Goal: Information Seeking & Learning: Learn about a topic

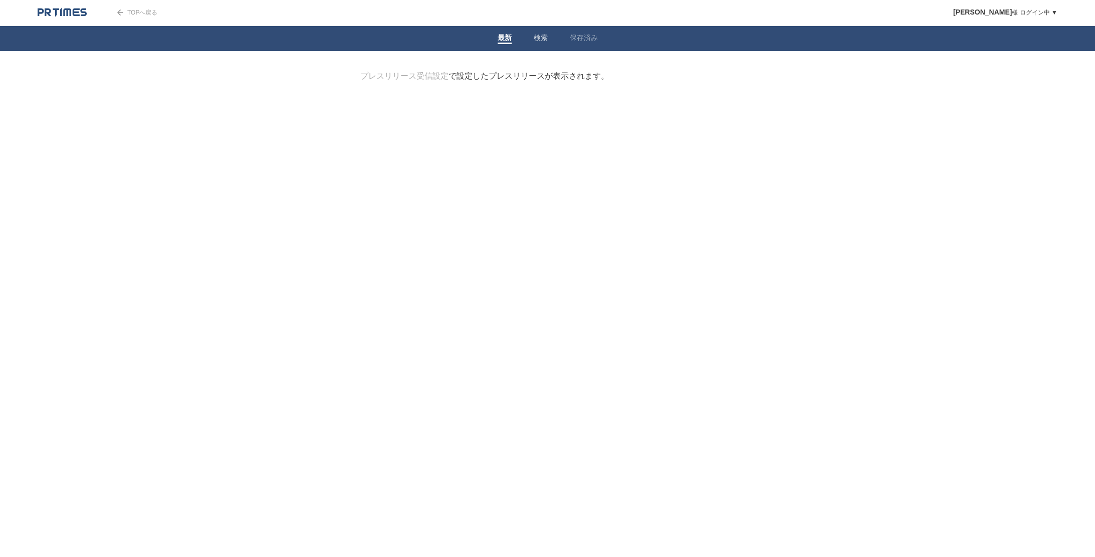
click at [541, 43] on link "検索" at bounding box center [541, 39] width 14 height 11
click at [531, 88] on input "検索ワードを入力" at bounding box center [533, 88] width 347 height 34
type input "女優"
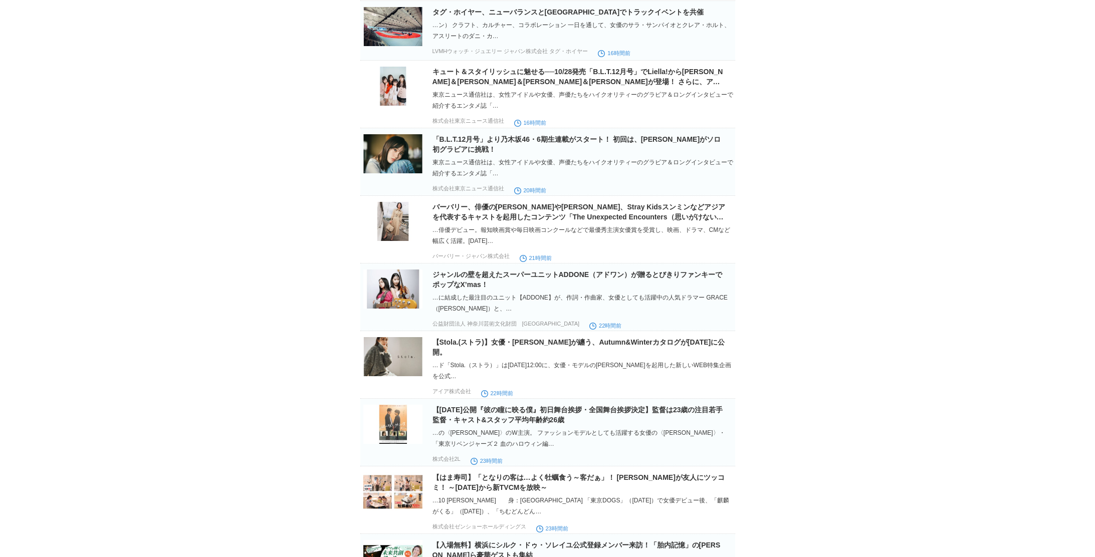
scroll to position [352, 0]
click at [398, 228] on img at bounding box center [392, 220] width 59 height 39
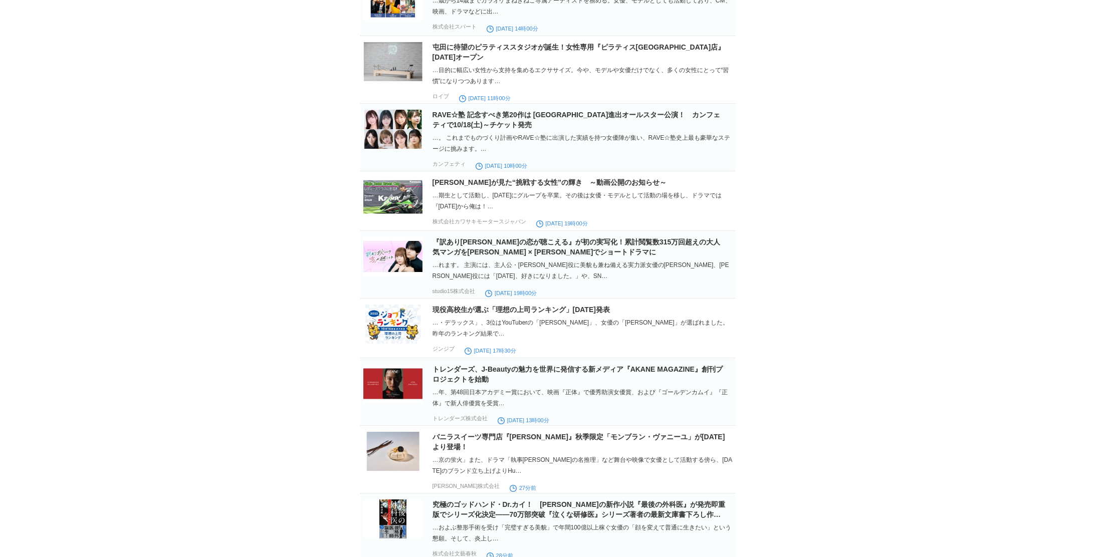
scroll to position [1043, 0]
click at [385, 264] on img at bounding box center [392, 257] width 59 height 39
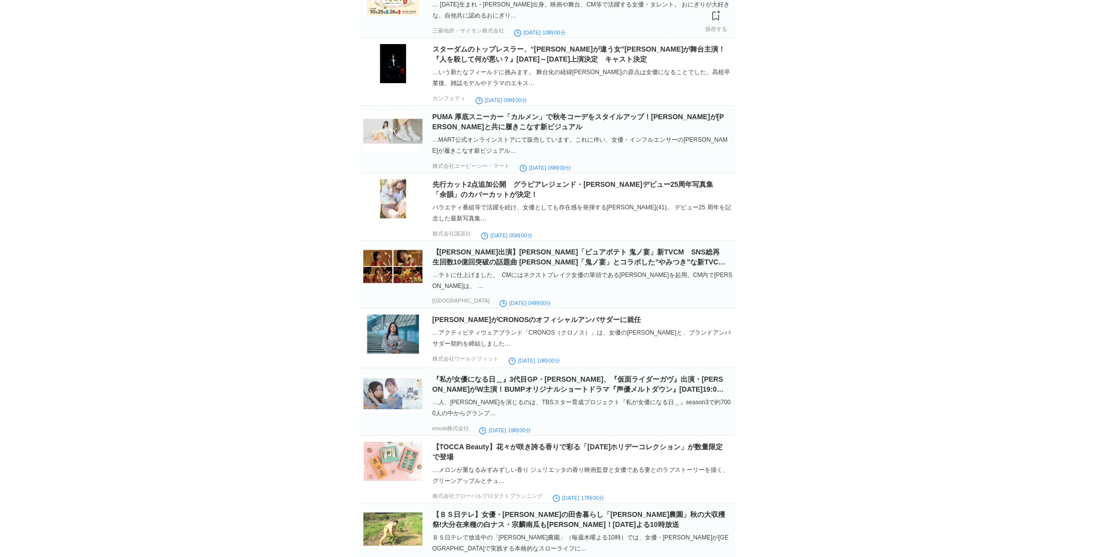
scroll to position [3273, 0]
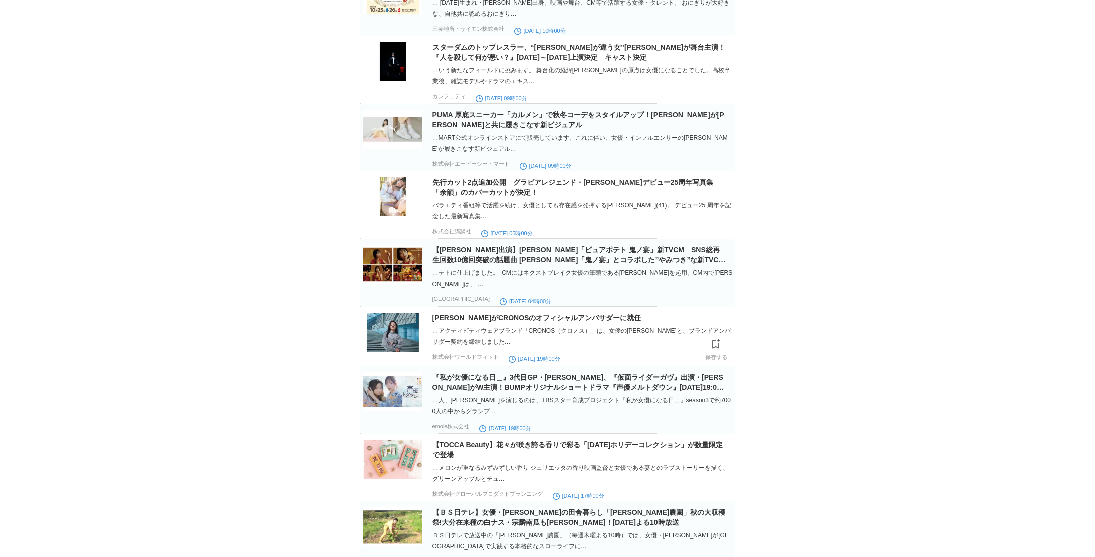
click at [395, 352] on img at bounding box center [392, 332] width 59 height 39
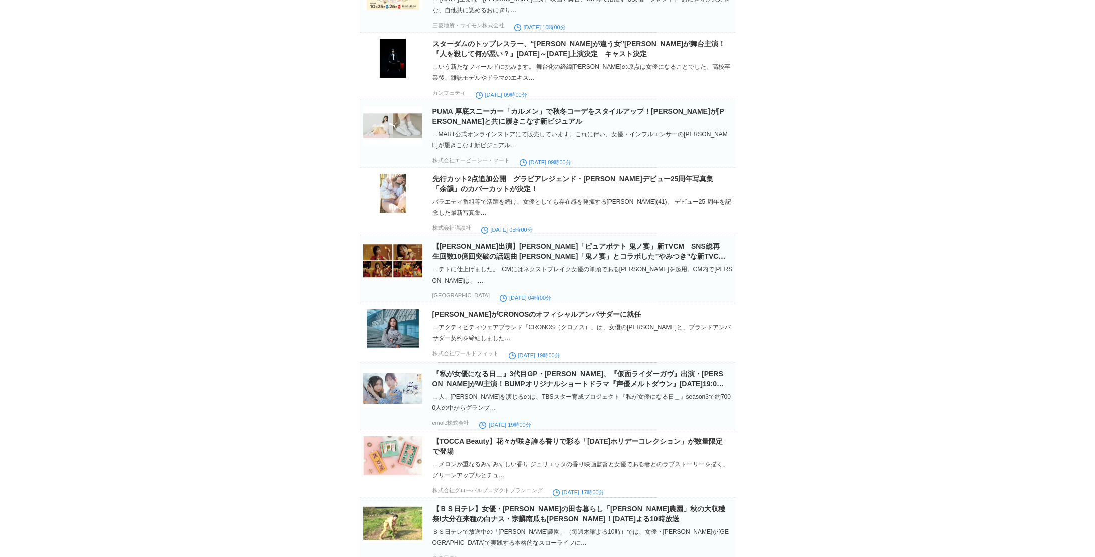
scroll to position [3277, 0]
click at [383, 408] on img at bounding box center [392, 387] width 59 height 39
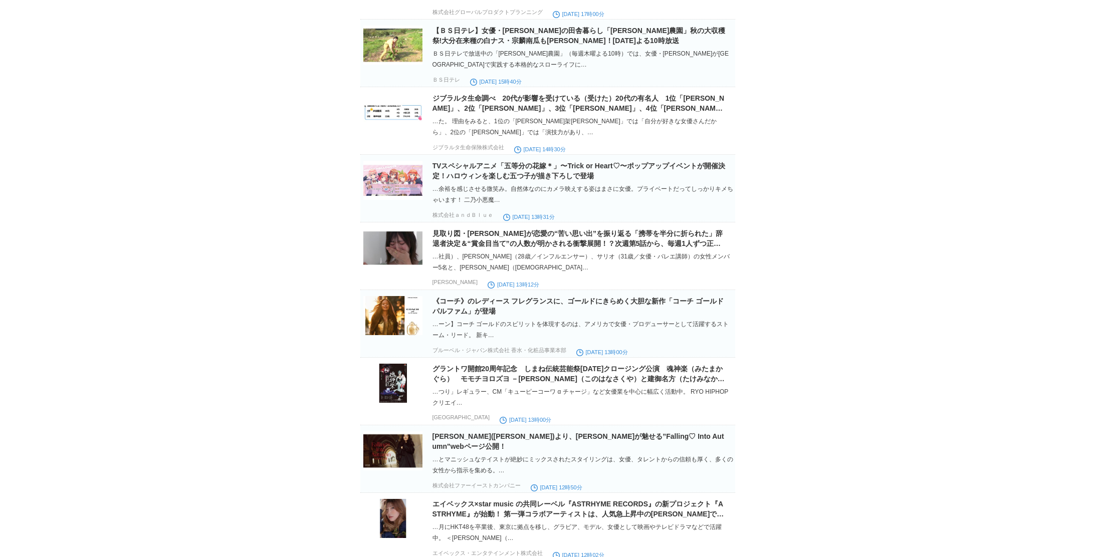
scroll to position [3758, 0]
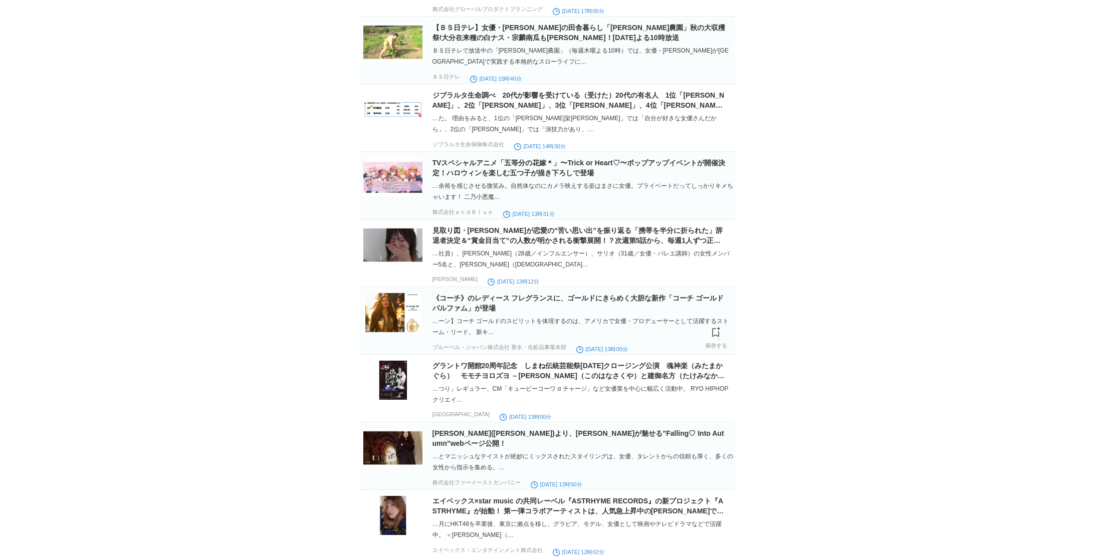
click at [387, 332] on img at bounding box center [392, 312] width 59 height 39
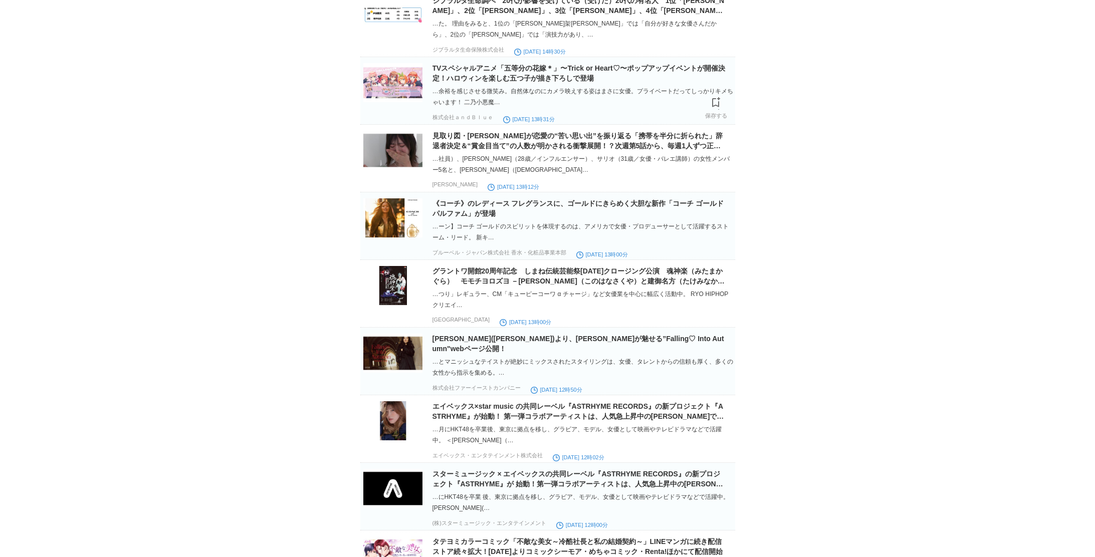
scroll to position [3854, 0]
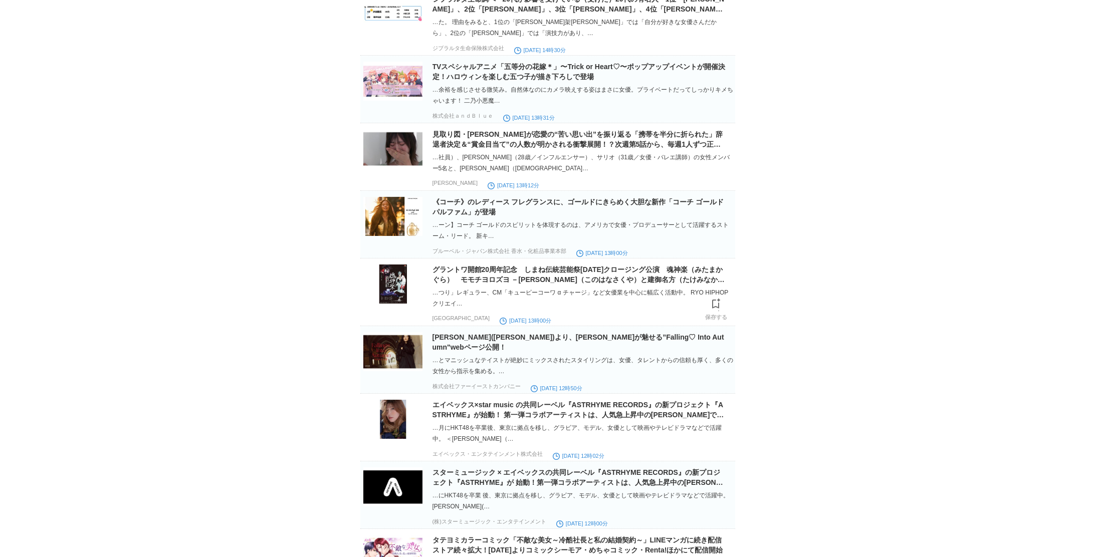
click at [392, 304] on img at bounding box center [392, 284] width 59 height 39
click at [401, 371] on img at bounding box center [392, 351] width 59 height 39
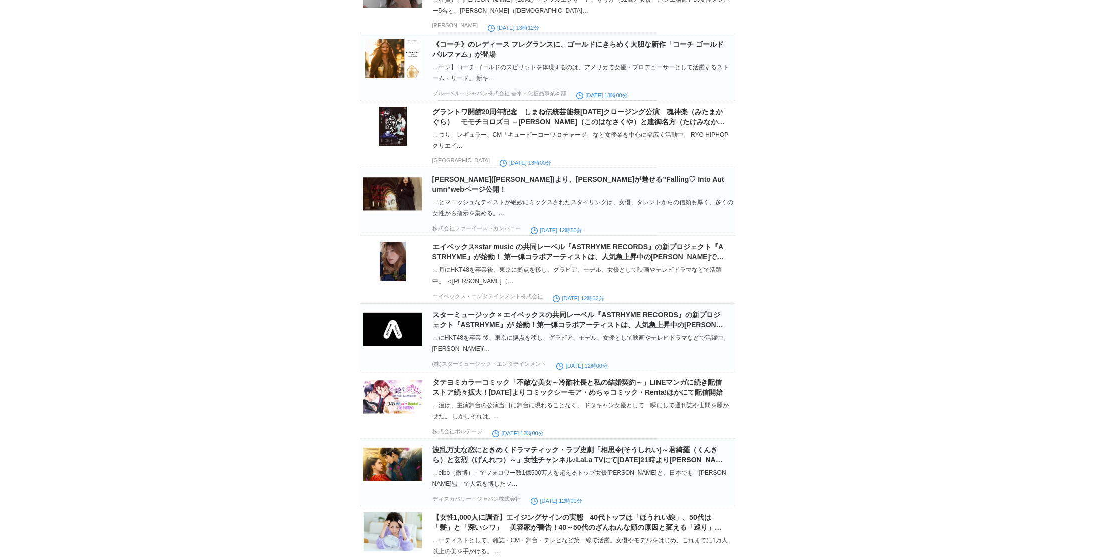
scroll to position [4015, 0]
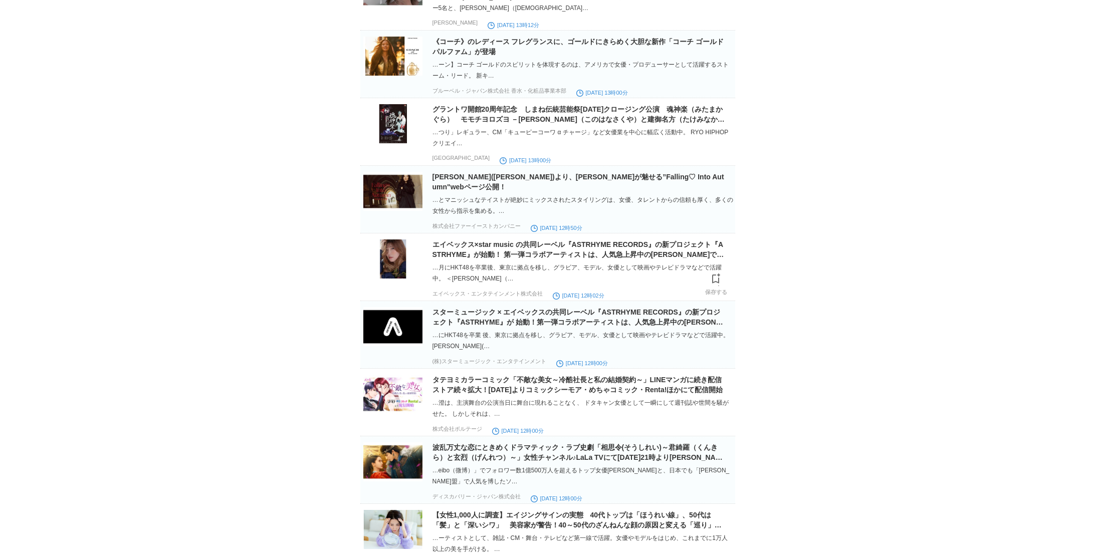
click at [392, 279] on img at bounding box center [392, 259] width 59 height 39
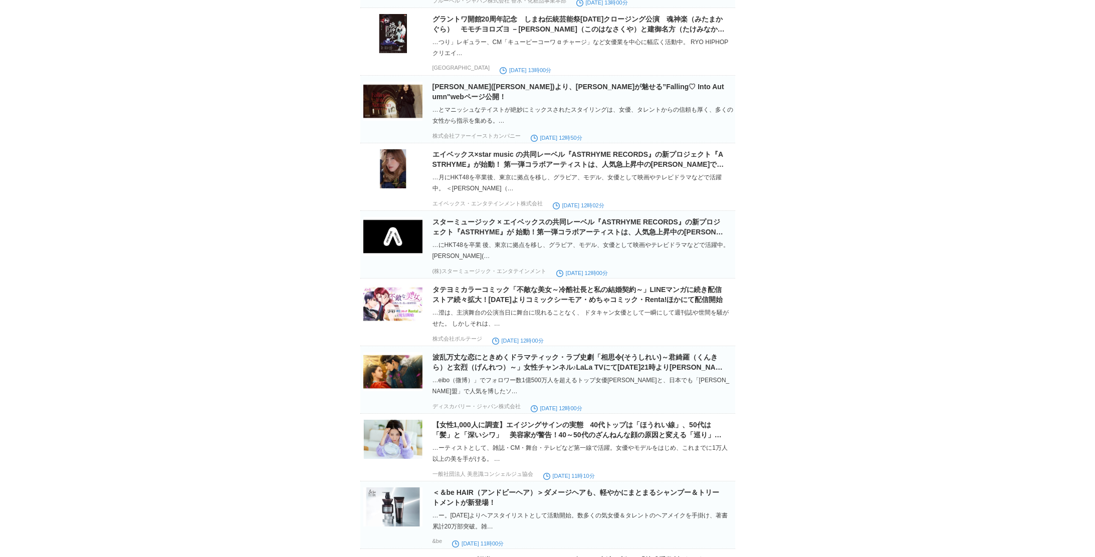
scroll to position [4107, 0]
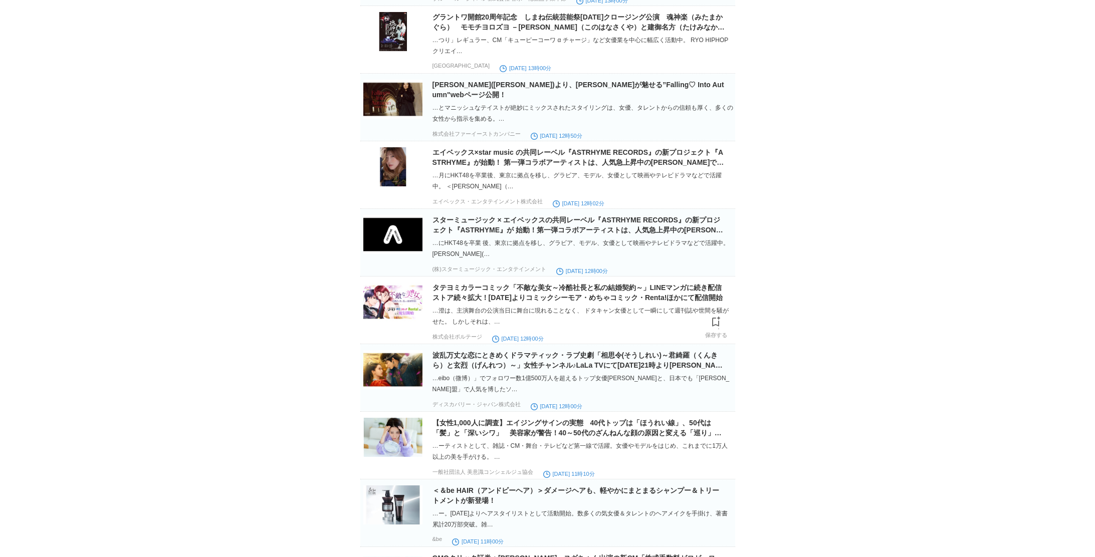
click at [386, 328] on p at bounding box center [392, 305] width 59 height 45
click at [385, 322] on img at bounding box center [392, 302] width 59 height 39
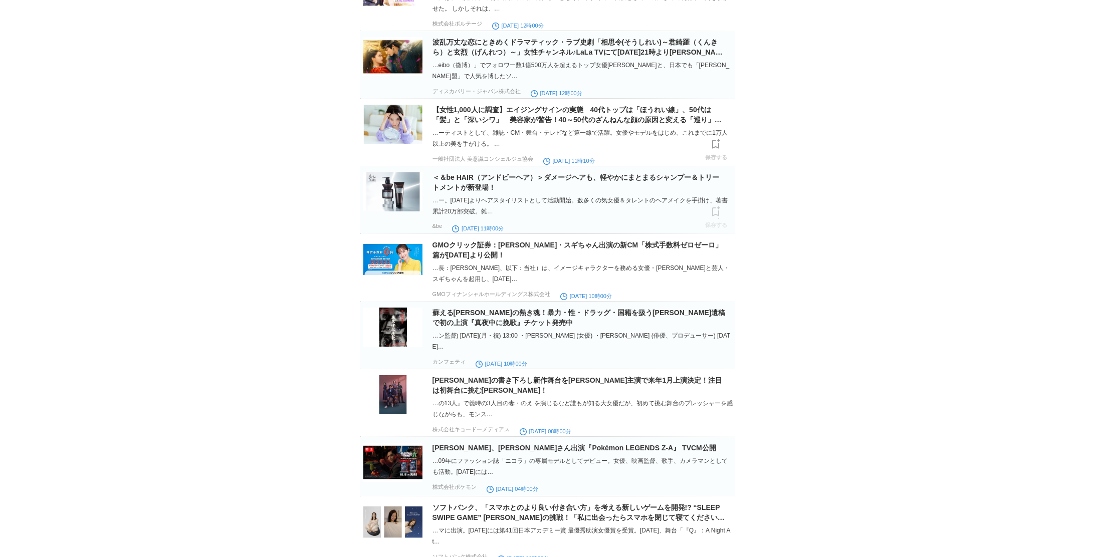
scroll to position [4448, 0]
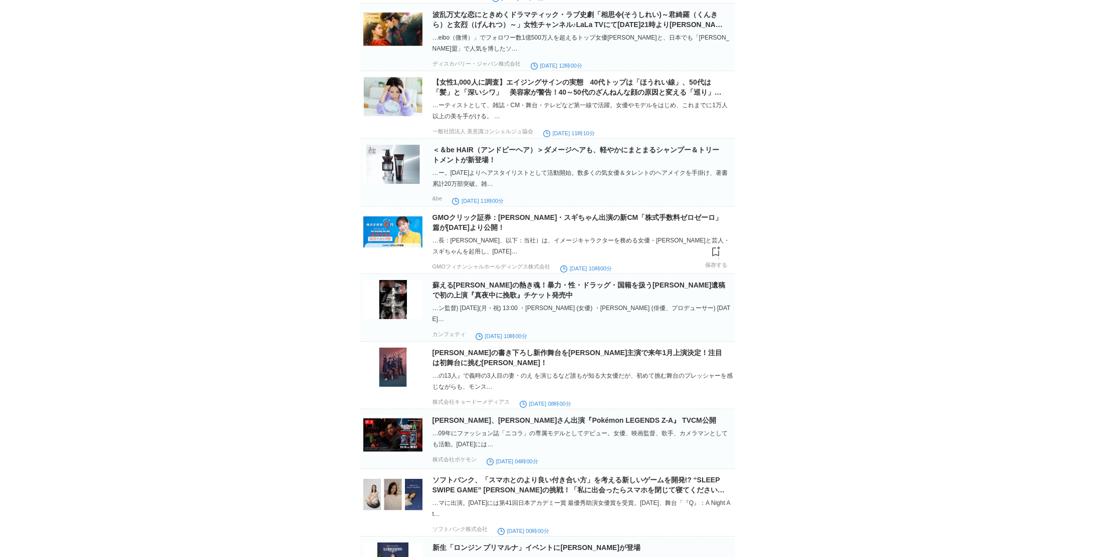
click at [395, 252] on img at bounding box center [392, 232] width 59 height 39
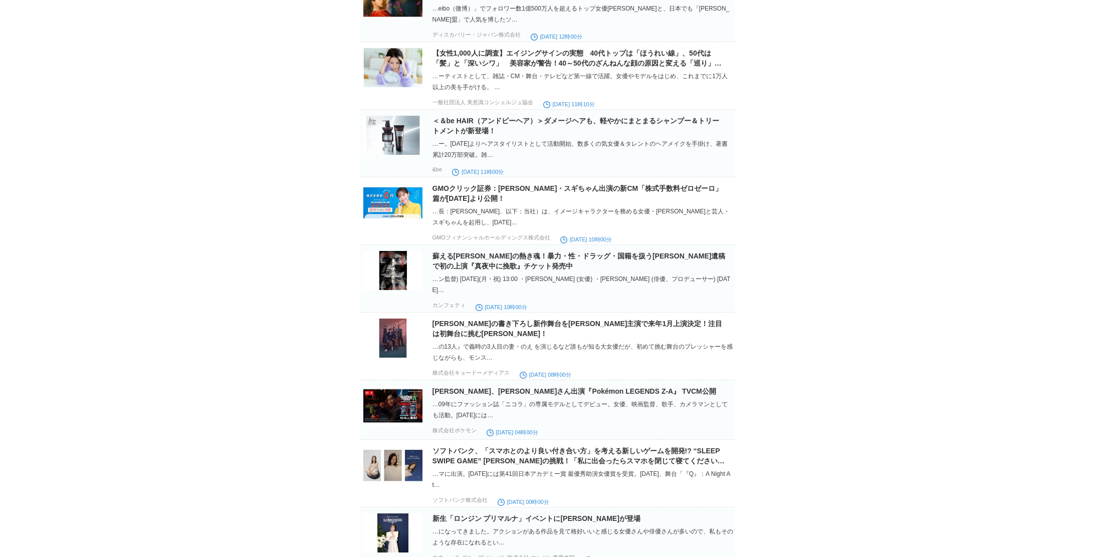
scroll to position [4487, 0]
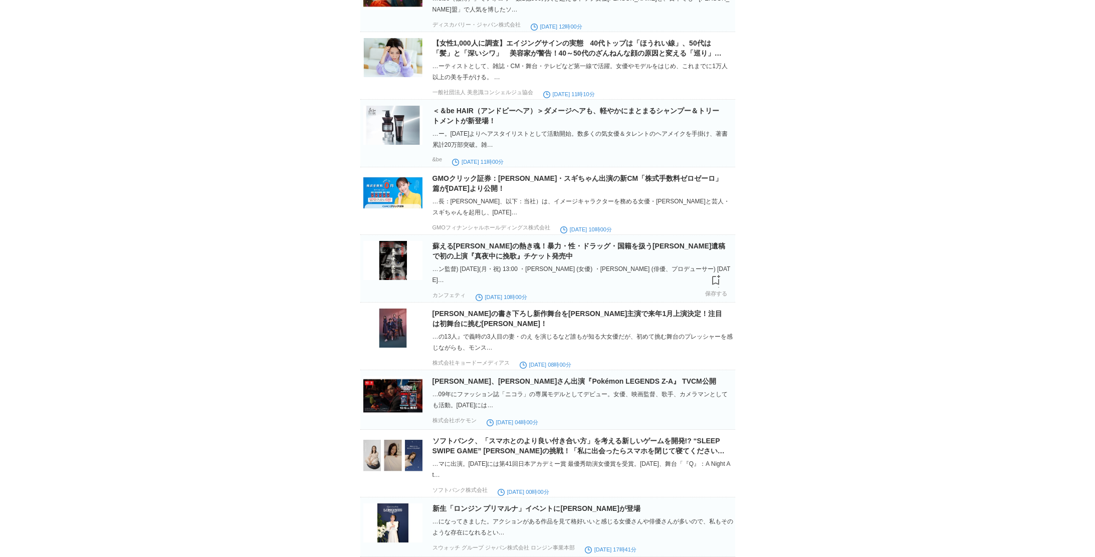
click at [400, 280] on img at bounding box center [392, 260] width 59 height 39
click at [404, 348] on img at bounding box center [392, 328] width 59 height 39
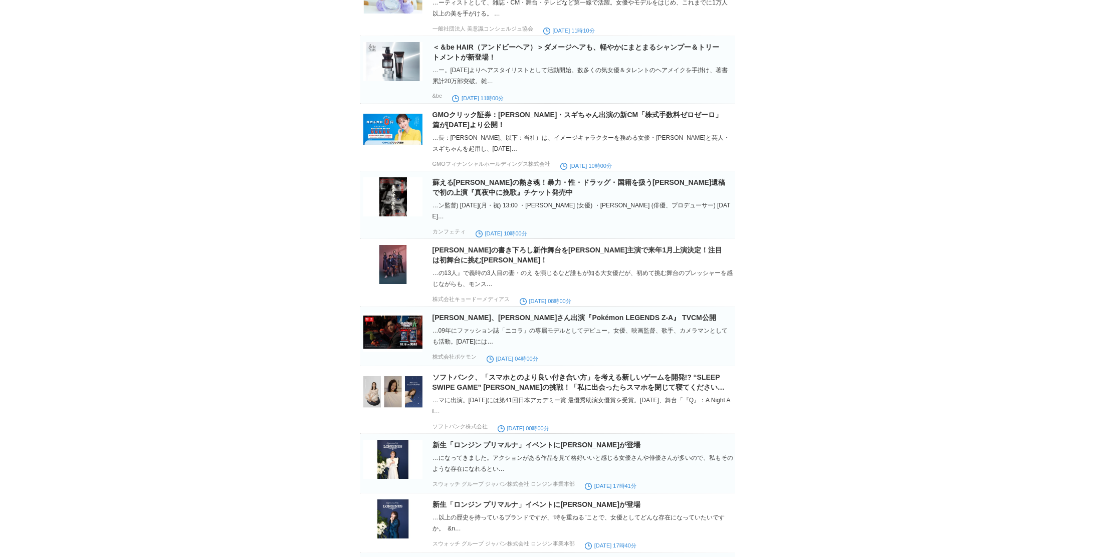
scroll to position [4560, 0]
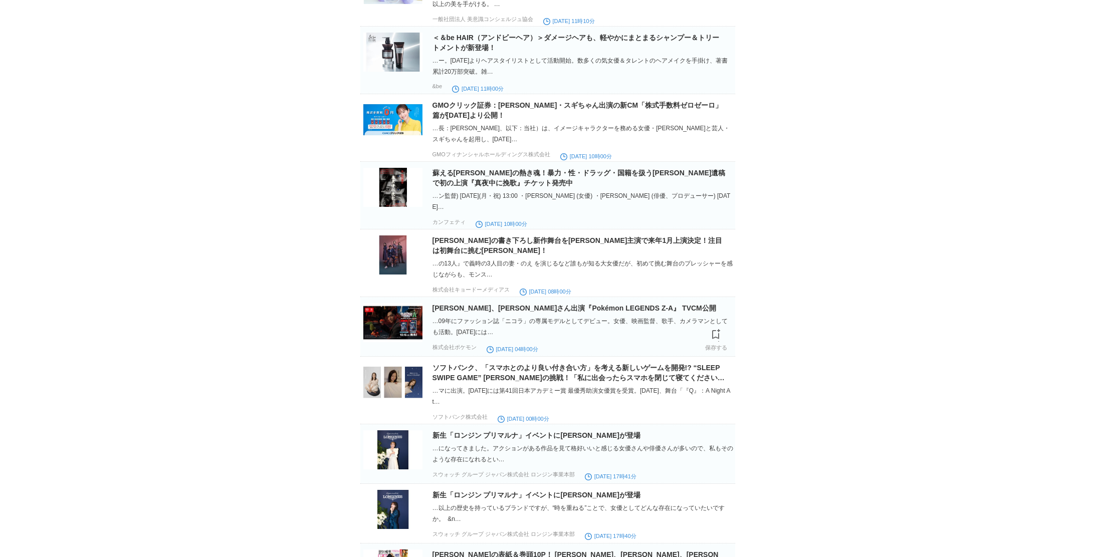
click at [397, 342] on img at bounding box center [392, 322] width 59 height 39
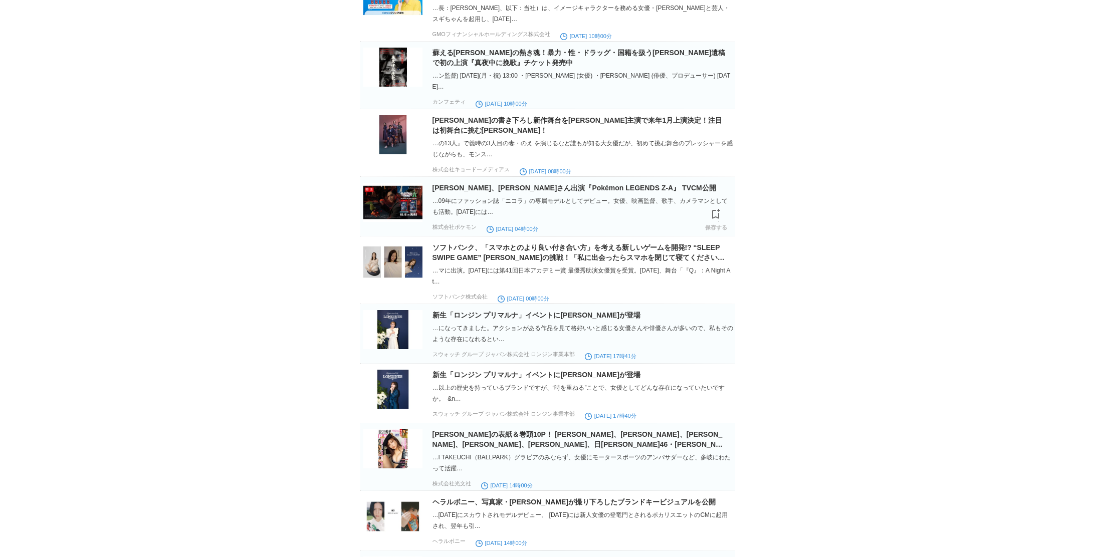
scroll to position [4684, 0]
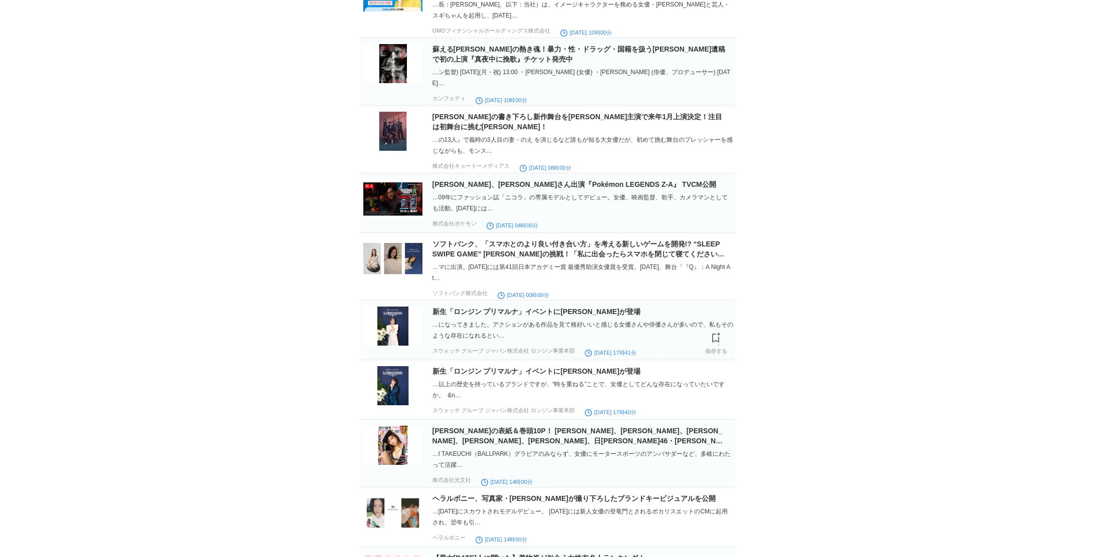
click at [394, 346] on img at bounding box center [392, 326] width 59 height 39
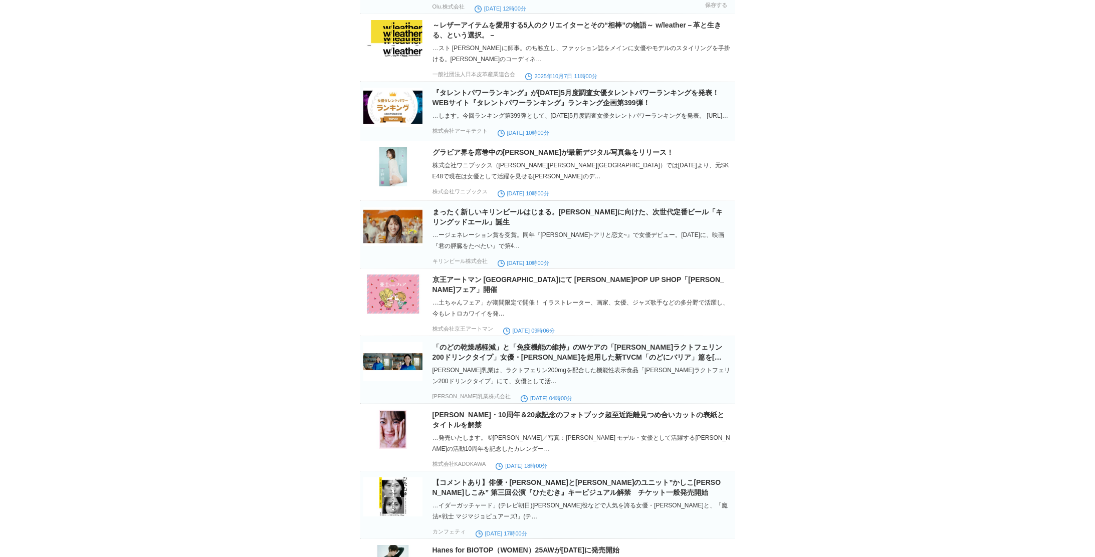
scroll to position [5417, 0]
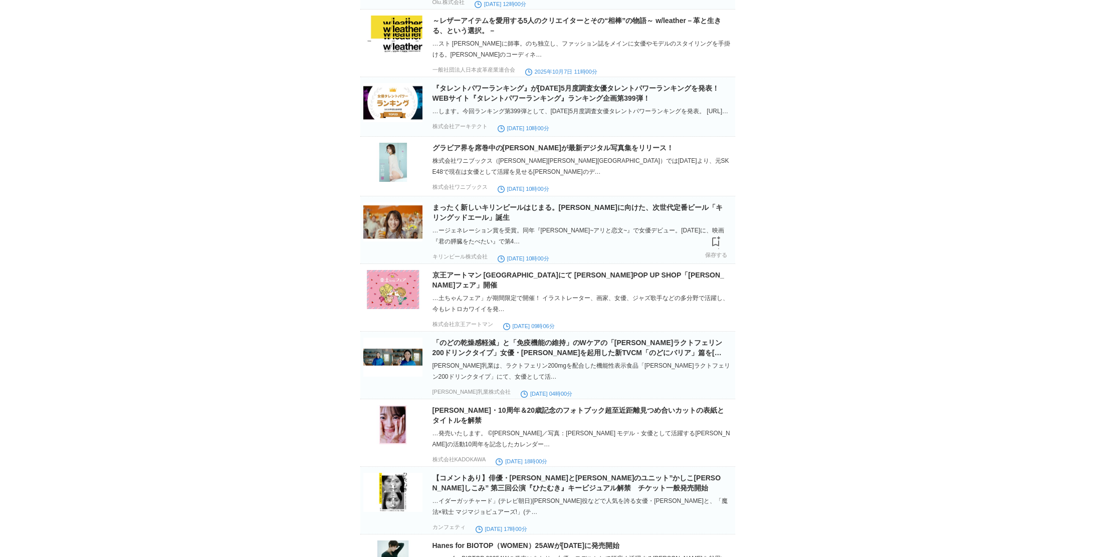
click at [387, 242] on img at bounding box center [392, 222] width 59 height 39
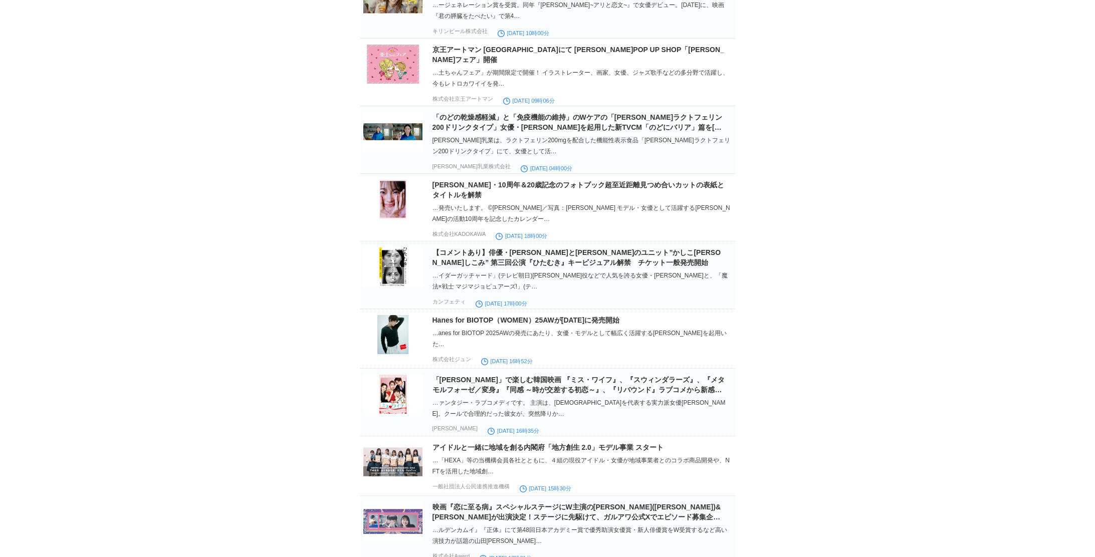
scroll to position [5644, 0]
click at [378, 150] on img at bounding box center [392, 130] width 59 height 39
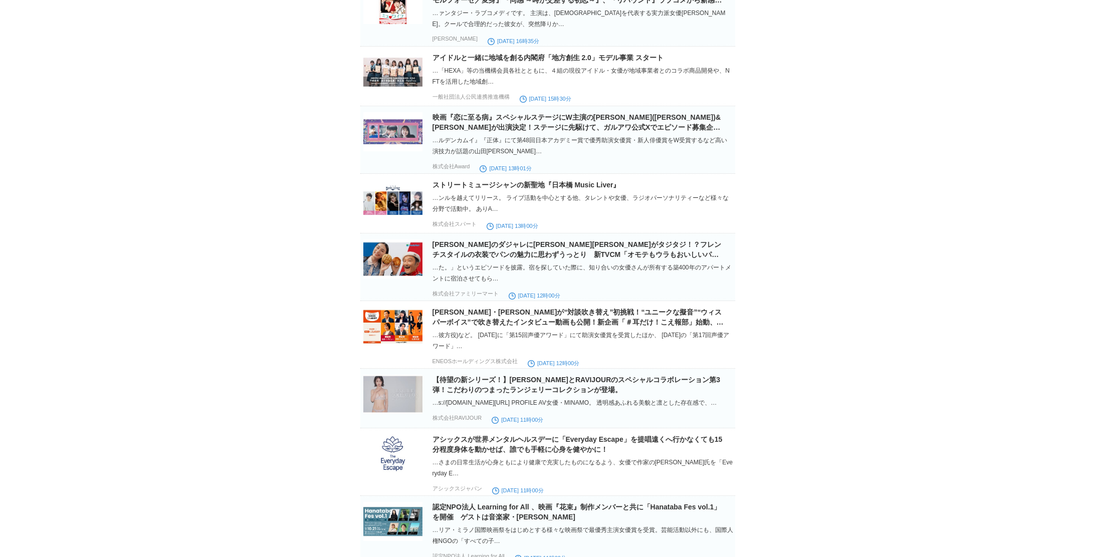
scroll to position [6039, 0]
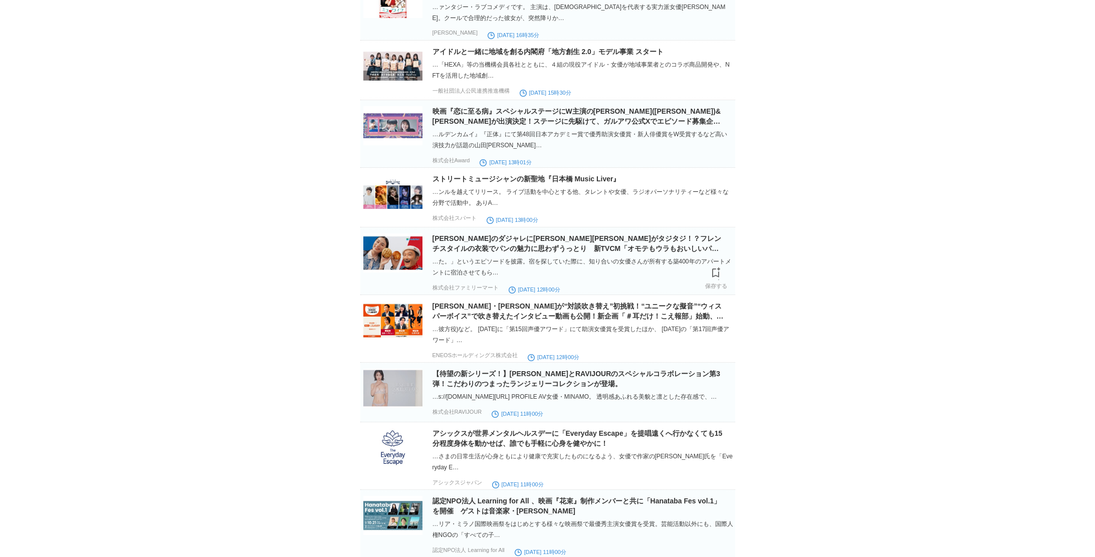
click at [395, 273] on img at bounding box center [392, 253] width 59 height 39
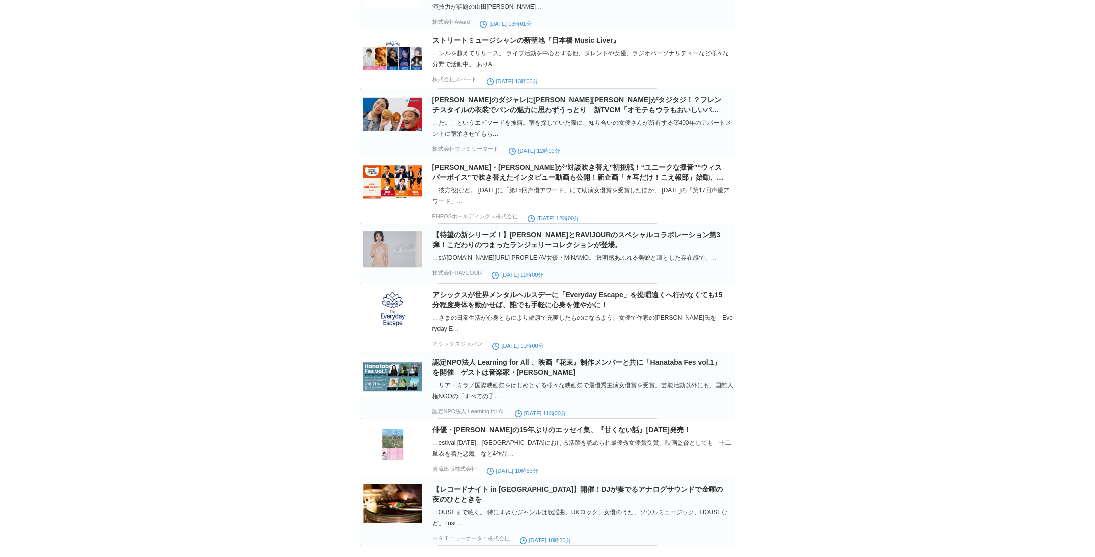
scroll to position [6179, 0]
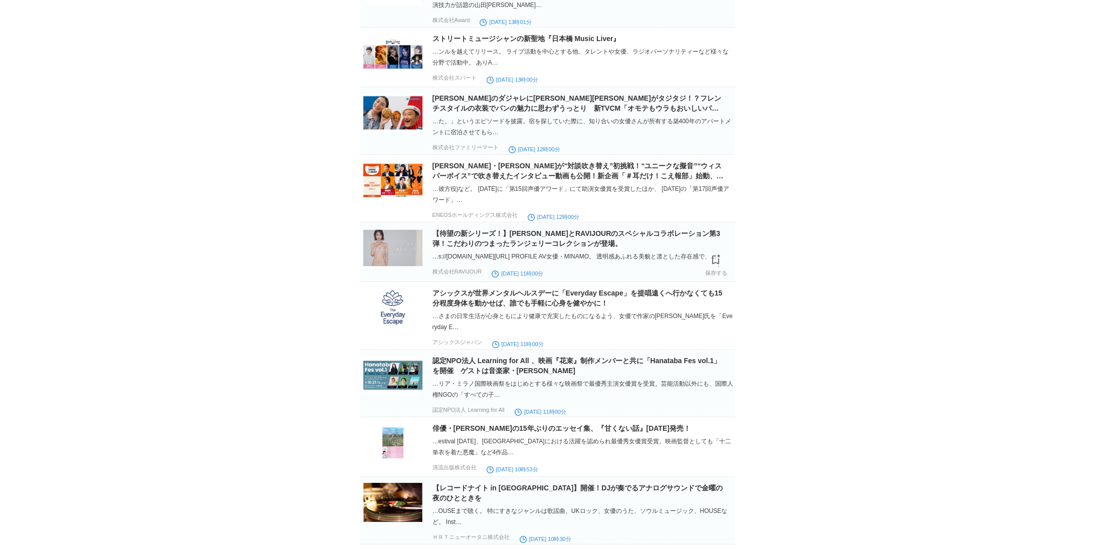
click at [394, 268] on img at bounding box center [392, 248] width 59 height 39
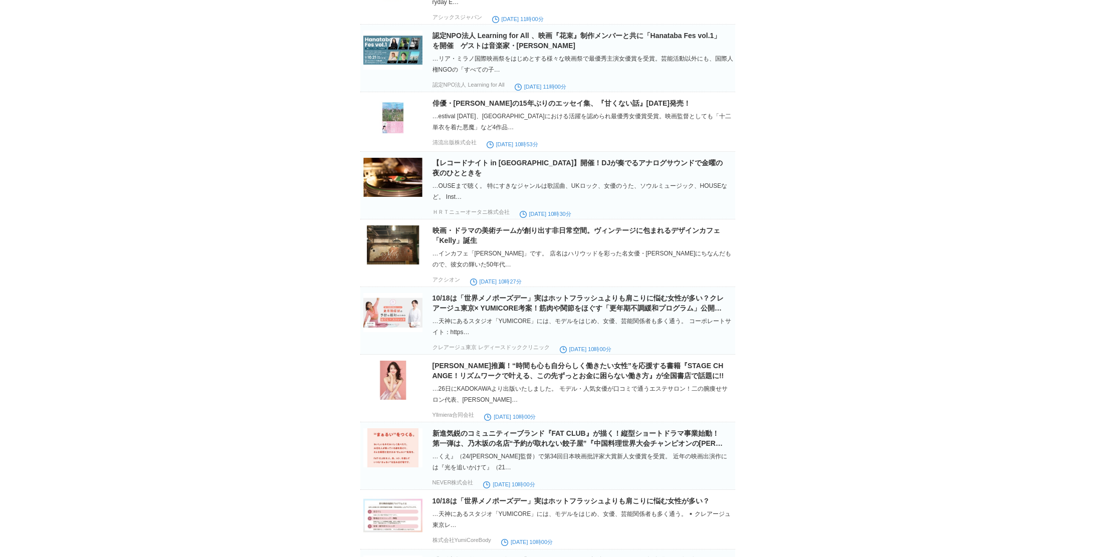
scroll to position [6506, 0]
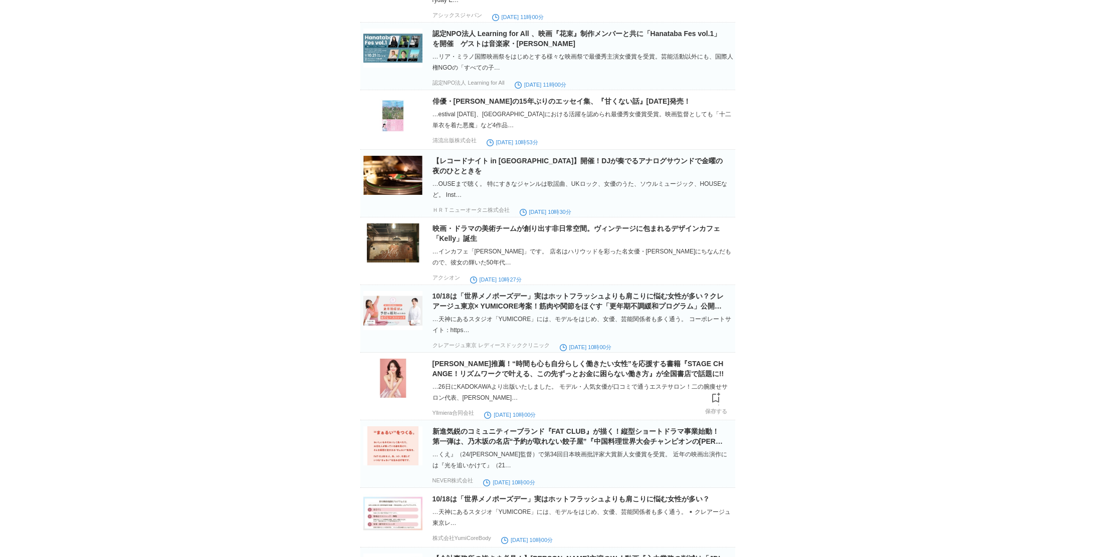
click at [395, 398] on img at bounding box center [392, 378] width 59 height 39
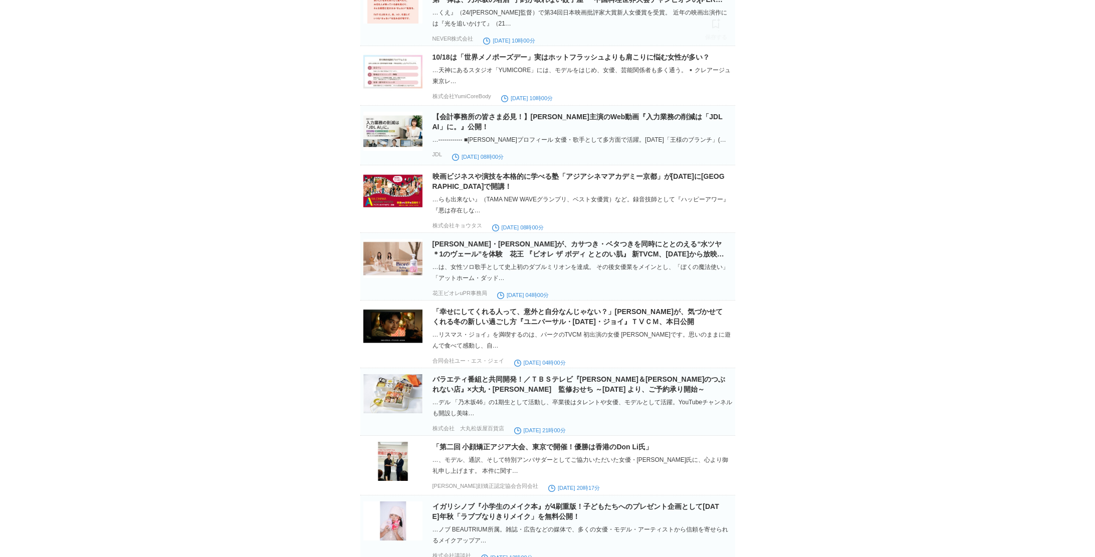
scroll to position [6957, 0]
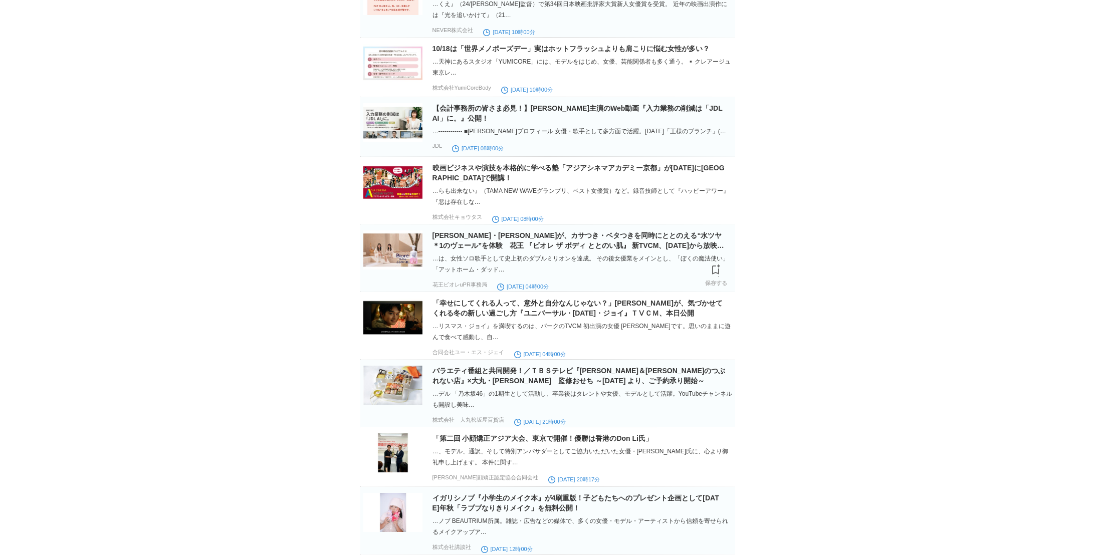
click at [391, 270] on img at bounding box center [392, 250] width 59 height 39
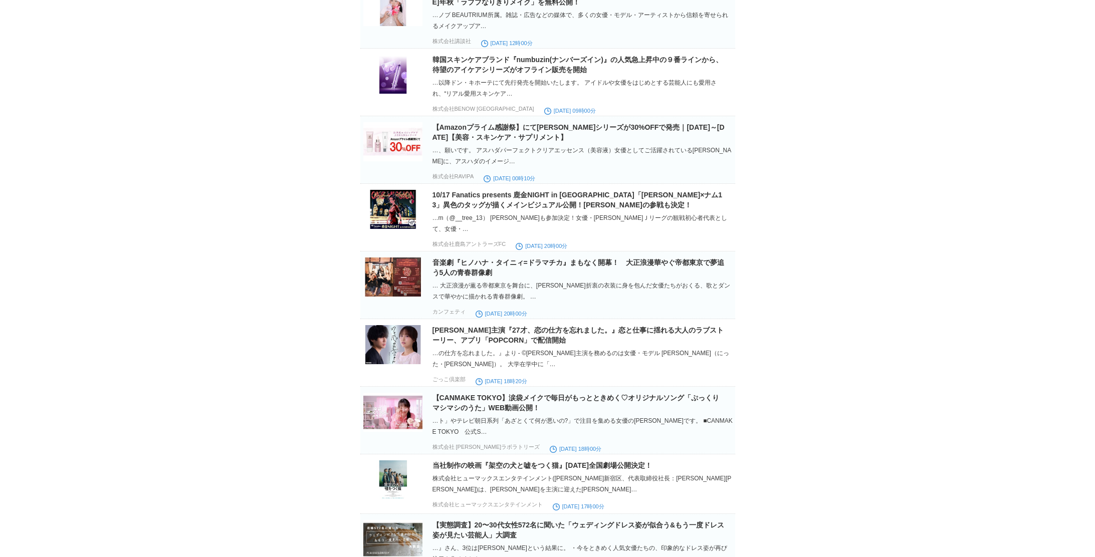
scroll to position [7465, 0]
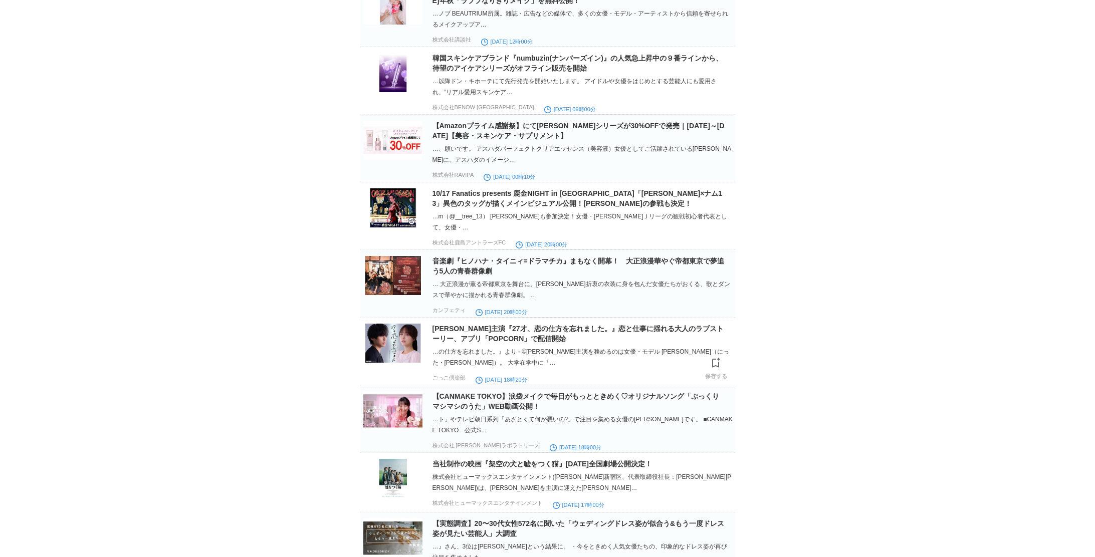
click at [382, 363] on img at bounding box center [392, 343] width 59 height 39
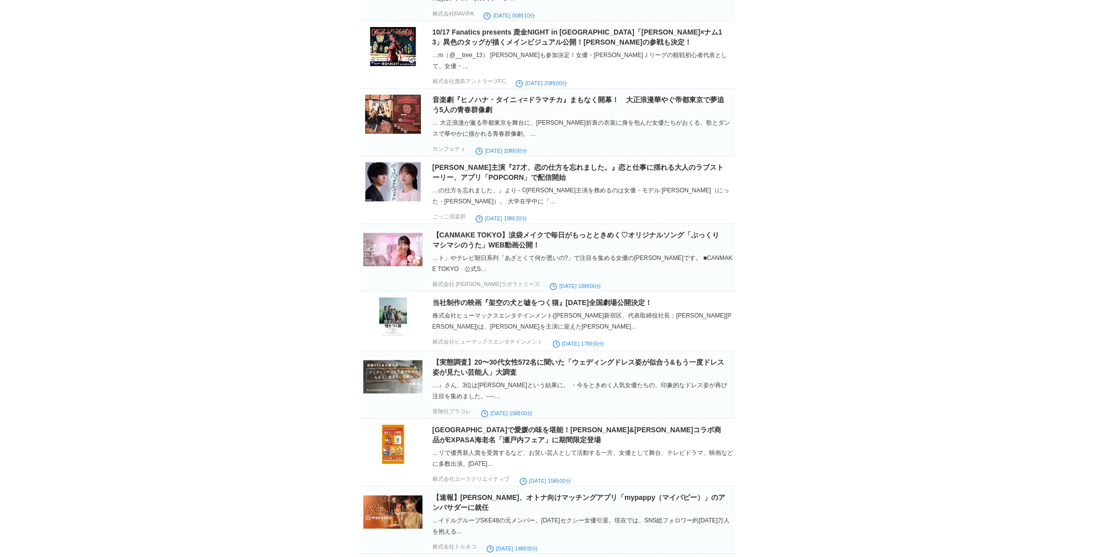
scroll to position [7628, 0]
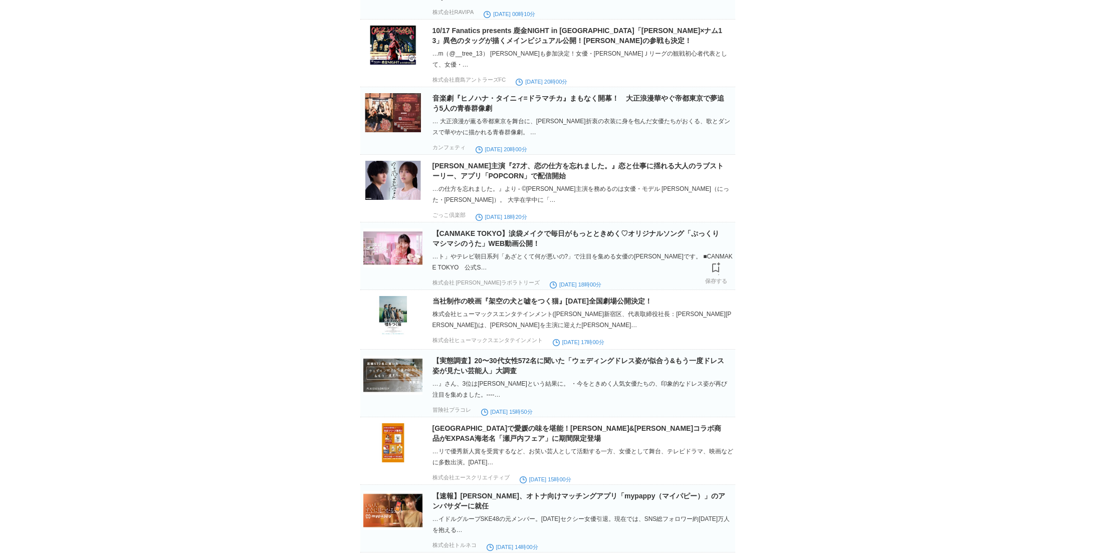
click at [393, 268] on img at bounding box center [392, 248] width 59 height 39
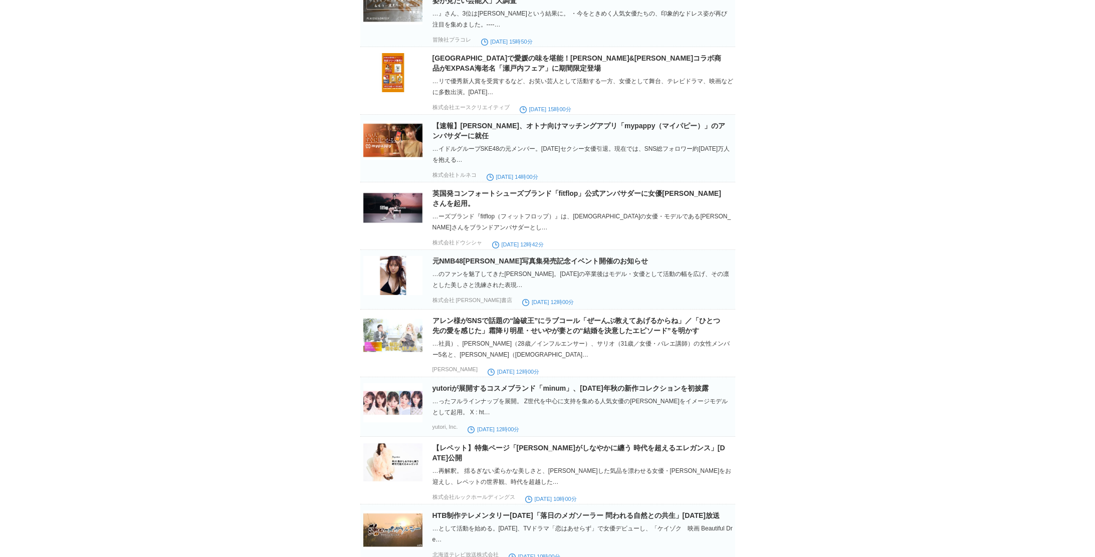
scroll to position [7999, 0]
click at [401, 159] on img at bounding box center [392, 139] width 59 height 39
click at [413, 227] on img at bounding box center [392, 207] width 59 height 39
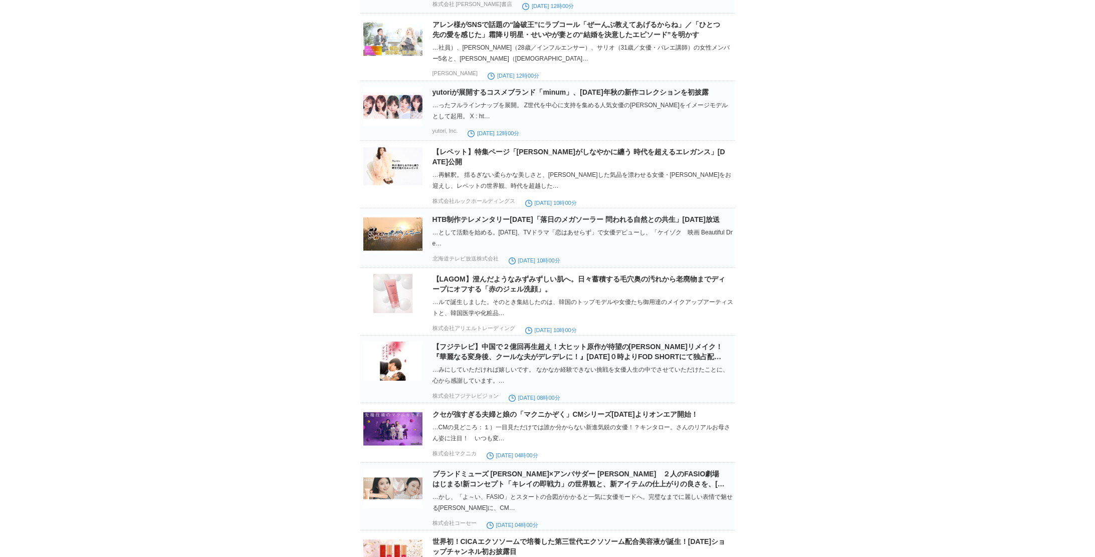
scroll to position [8296, 0]
click at [405, 184] on img at bounding box center [392, 164] width 59 height 39
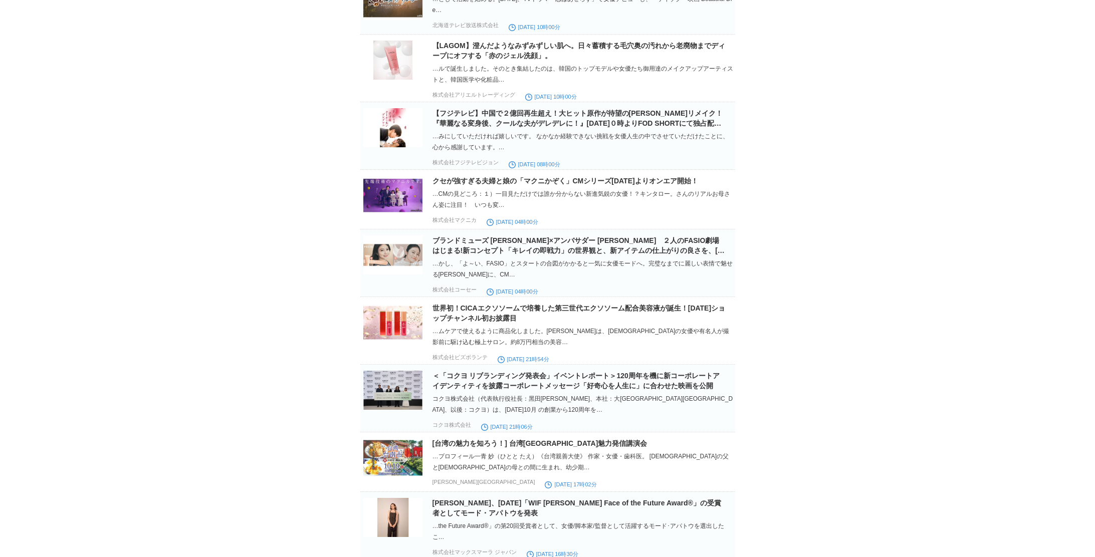
scroll to position [8530, 0]
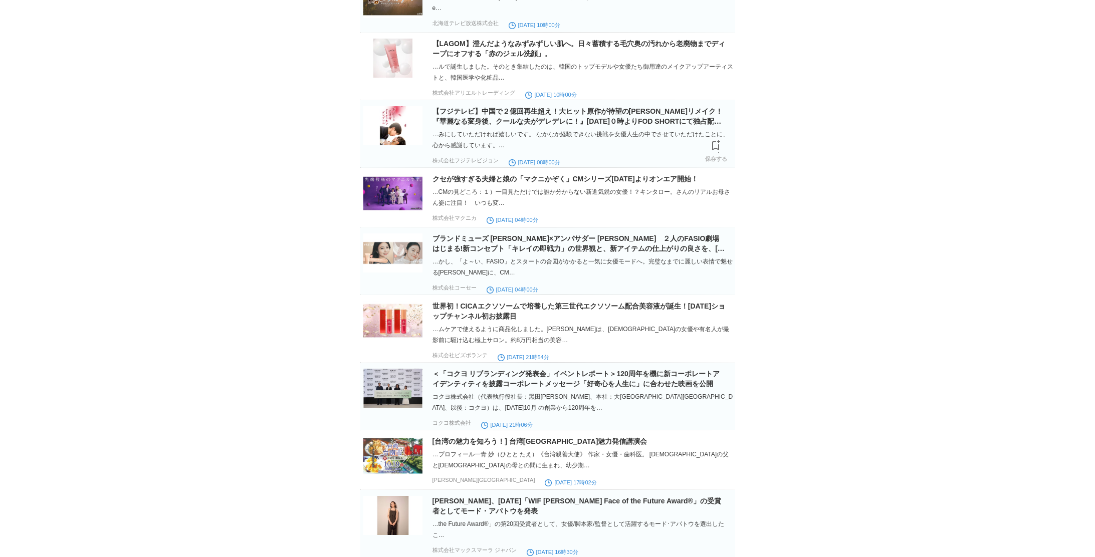
click at [400, 145] on img at bounding box center [392, 125] width 59 height 39
click at [417, 213] on img at bounding box center [392, 193] width 59 height 39
click at [401, 273] on img at bounding box center [392, 253] width 59 height 39
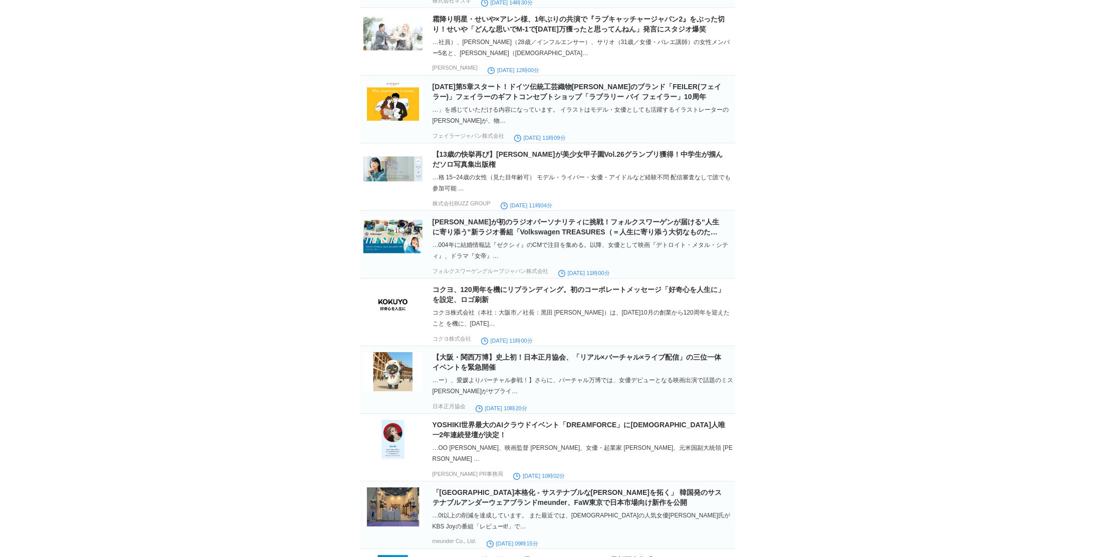
scroll to position [9348, 0]
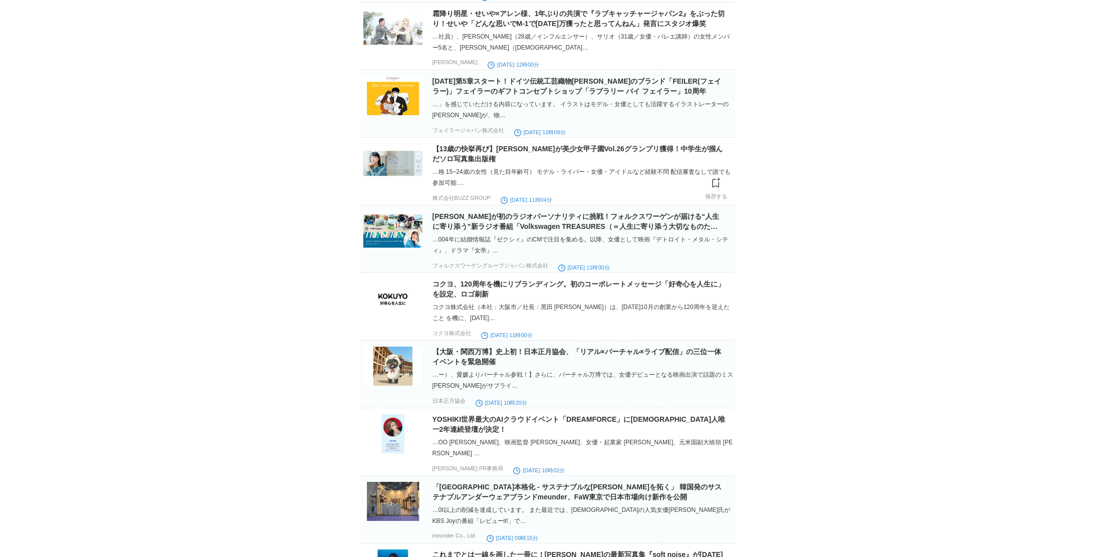
click at [387, 183] on img at bounding box center [392, 163] width 59 height 39
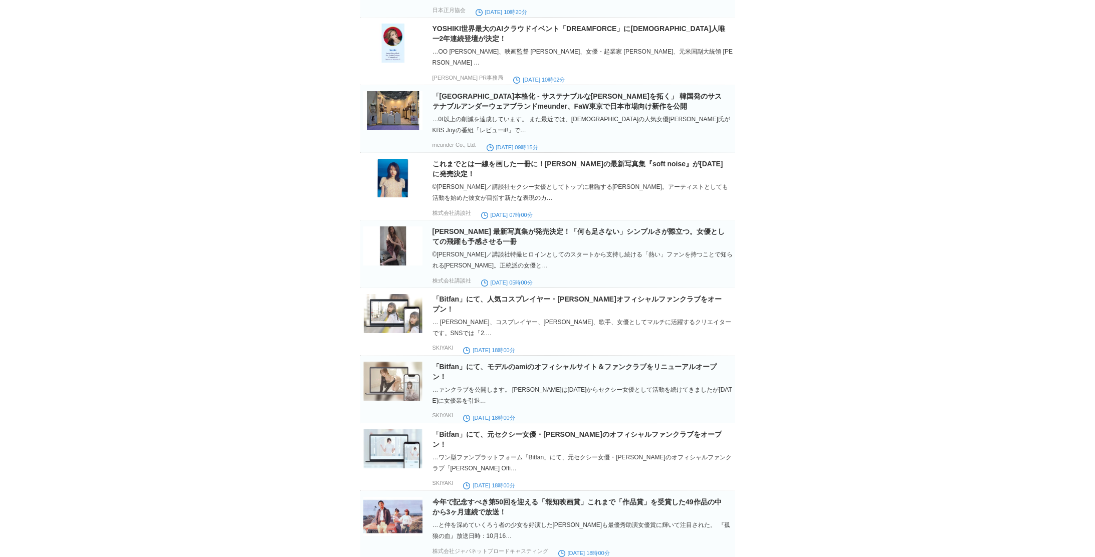
scroll to position [9741, 0]
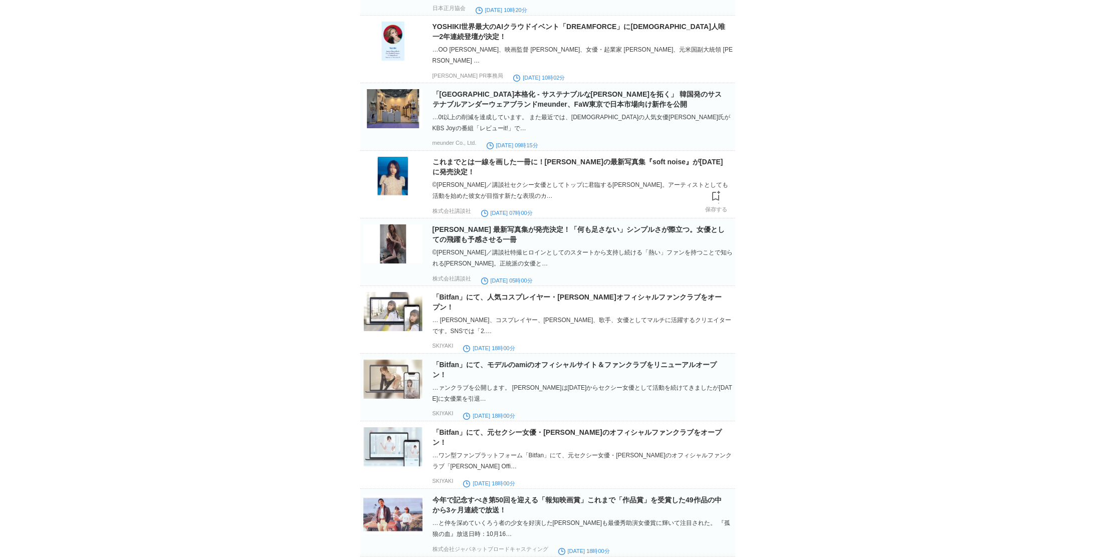
click at [392, 196] on img at bounding box center [392, 176] width 59 height 39
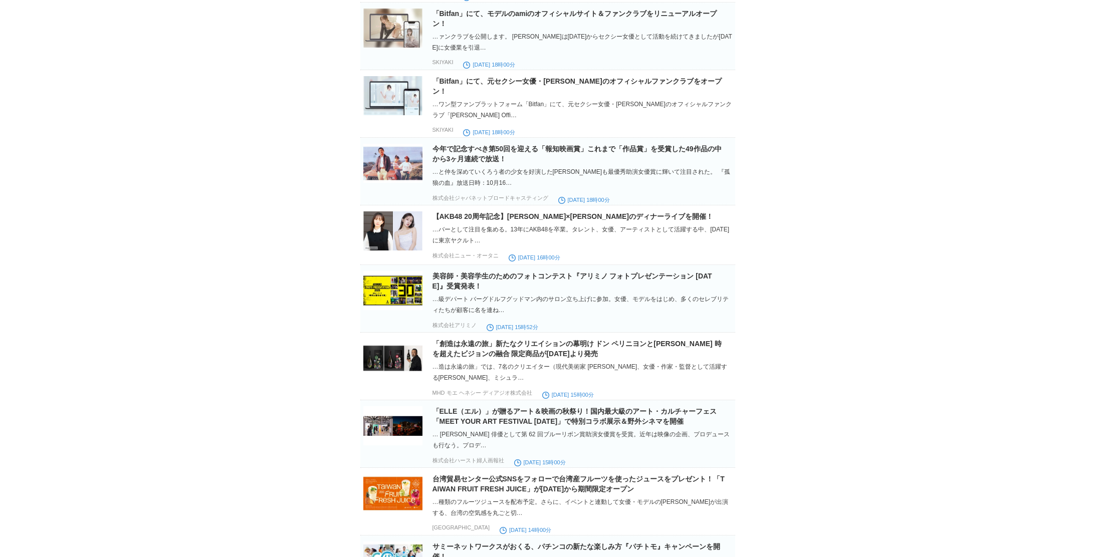
scroll to position [10094, 0]
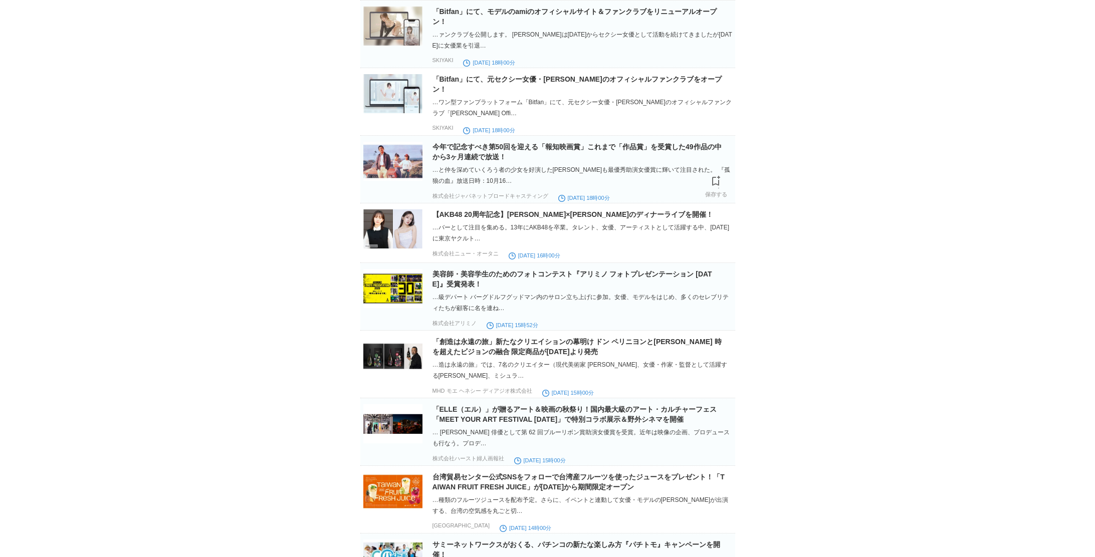
click at [392, 181] on img at bounding box center [392, 161] width 59 height 39
click at [400, 249] on img at bounding box center [392, 229] width 59 height 39
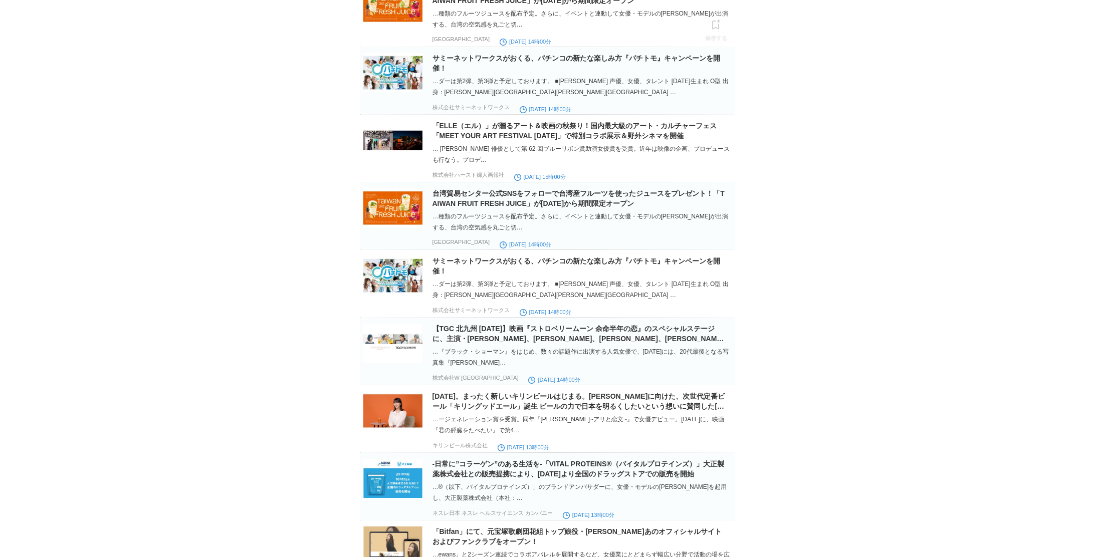
scroll to position [10840, 0]
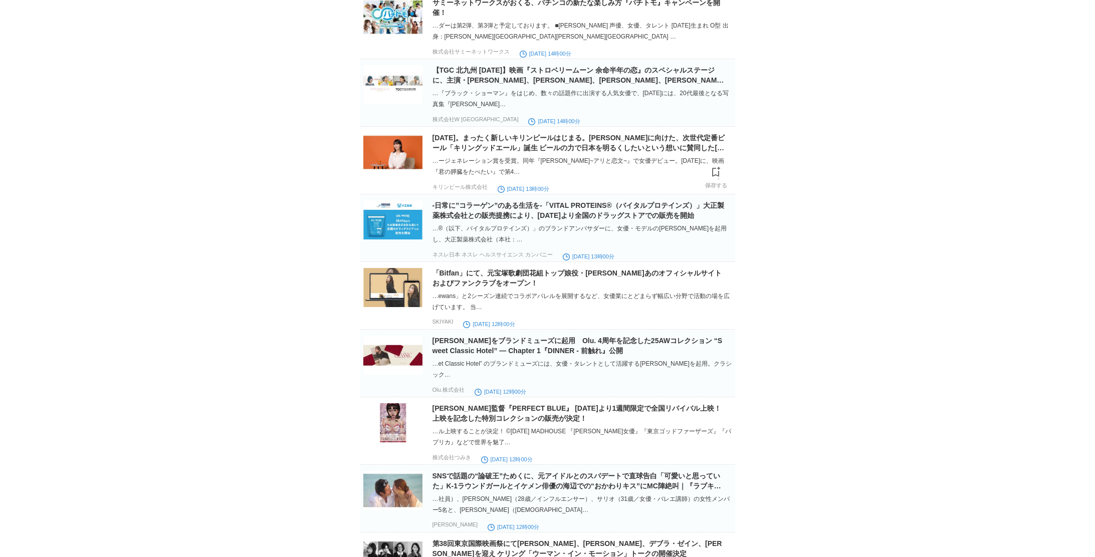
click at [381, 172] on img at bounding box center [392, 152] width 59 height 39
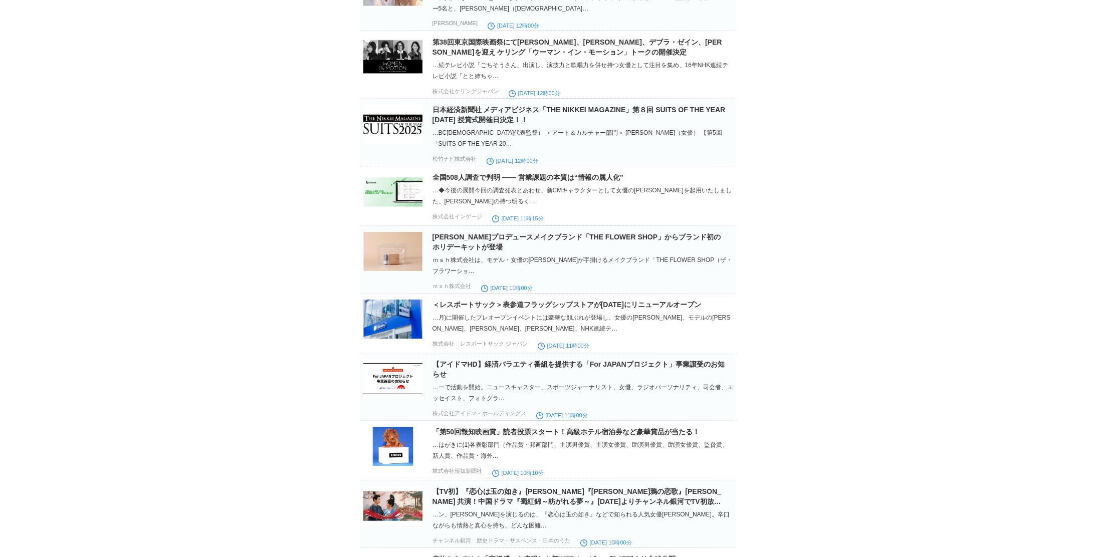
scroll to position [11372, 0]
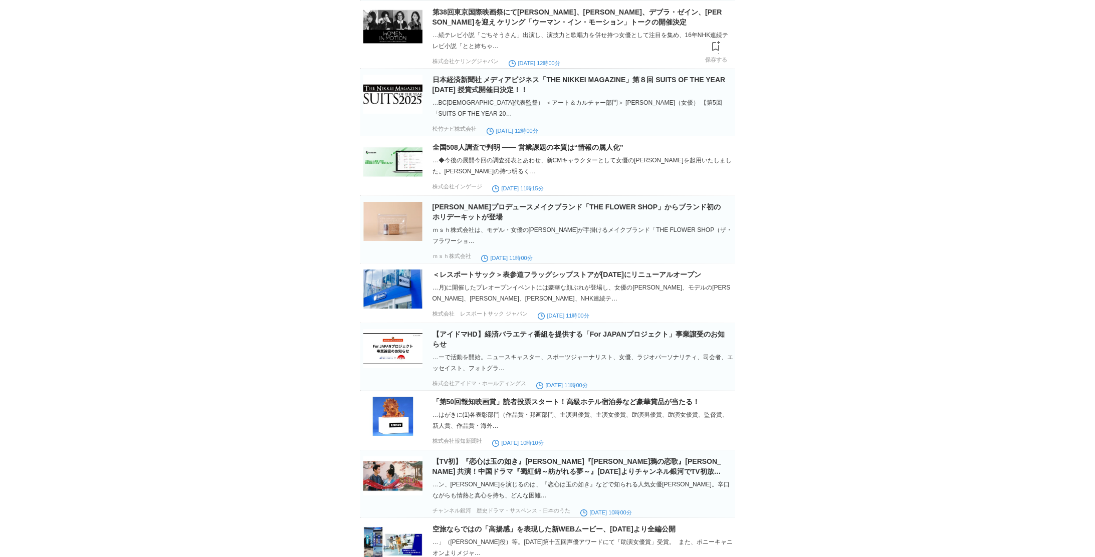
click at [398, 46] on img at bounding box center [392, 26] width 59 height 39
